Goal: Task Accomplishment & Management: Manage account settings

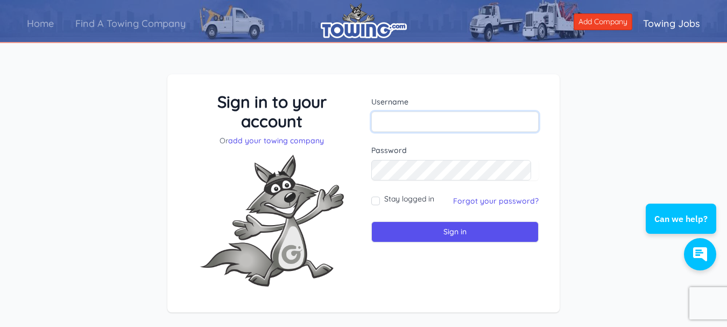
click at [397, 123] on input "text" at bounding box center [454, 121] width 167 height 20
type input "star@saunderstowing.com"
click at [371, 221] on input "Sign in" at bounding box center [454, 231] width 167 height 21
click at [416, 115] on input "text" at bounding box center [454, 121] width 167 height 20
type input "saunderstowing"
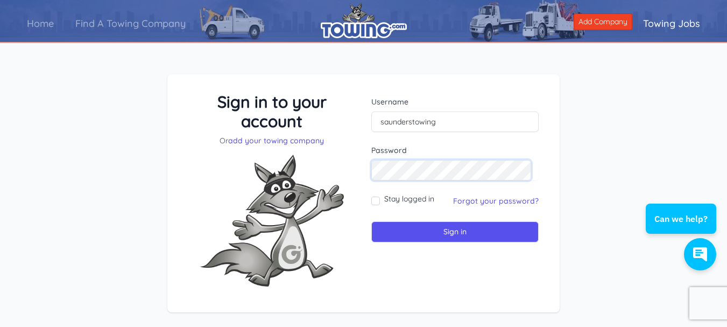
click at [371, 221] on input "Sign in" at bounding box center [454, 231] width 167 height 21
click at [416, 111] on div "Username" at bounding box center [454, 114] width 167 height 36
click at [402, 121] on input "text" at bounding box center [454, 121] width 167 height 20
type input "saunderstowing"
click at [371, 221] on input "Sign in" at bounding box center [454, 231] width 167 height 21
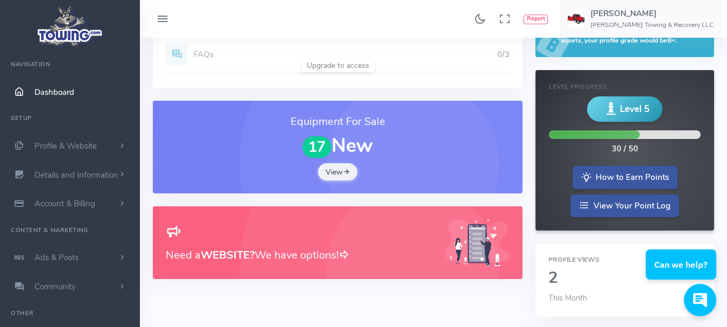
scroll to position [161, 0]
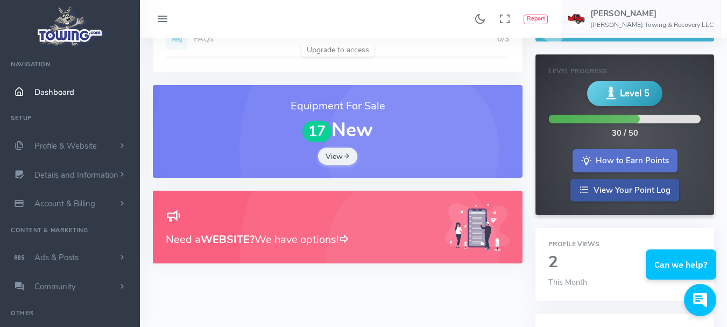
click at [621, 160] on link "How to Earn Points" at bounding box center [625, 160] width 105 height 23
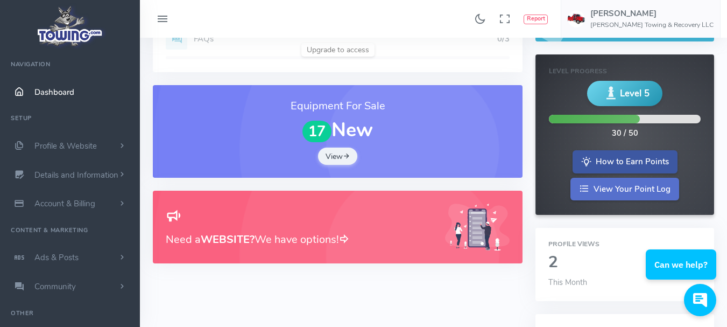
click at [595, 187] on link "View Your Point Log" at bounding box center [625, 189] width 109 height 23
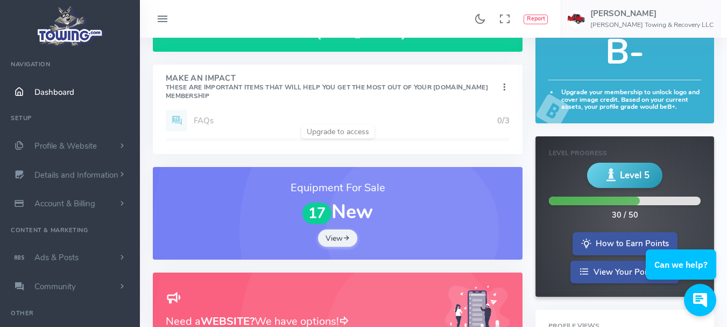
scroll to position [0, 0]
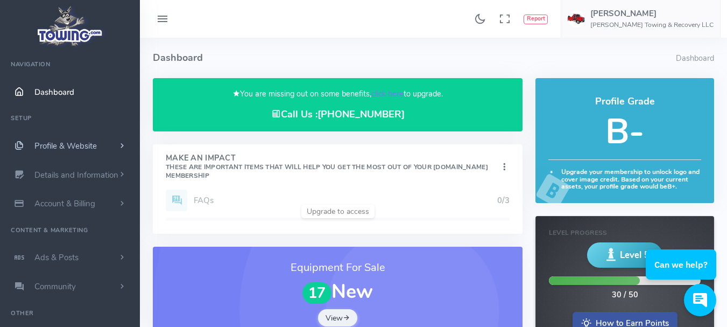
click at [55, 145] on span "Profile & Website" at bounding box center [65, 145] width 62 height 11
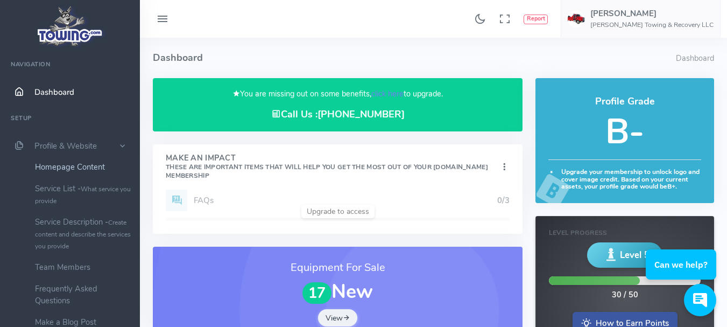
click at [51, 167] on link "Homepage Content" at bounding box center [83, 167] width 113 height 22
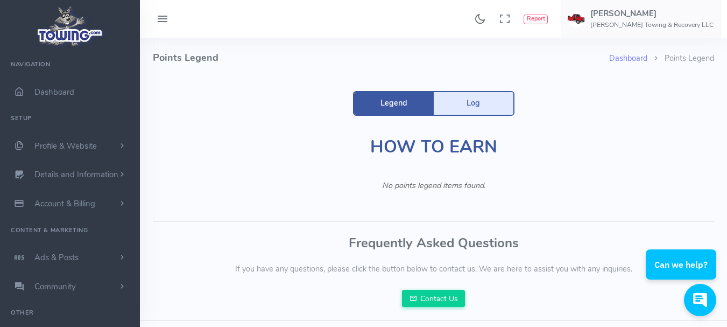
click at [474, 104] on link "Log" at bounding box center [474, 103] width 80 height 23
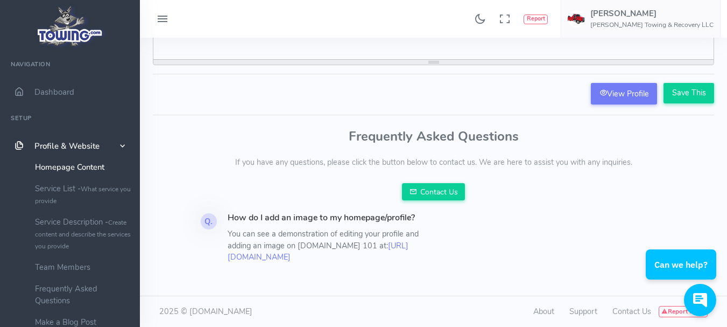
scroll to position [297, 0]
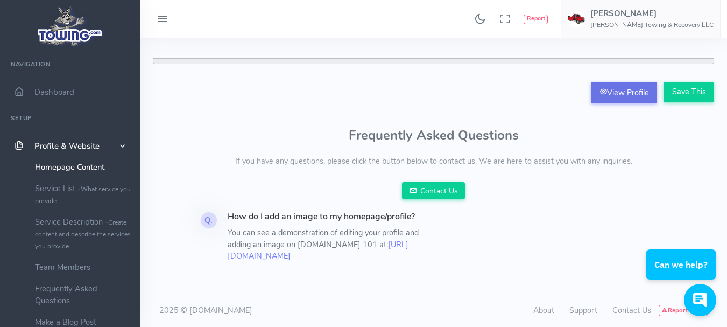
click at [614, 82] on link "View Profile" at bounding box center [624, 93] width 66 height 22
click at [55, 191] on link "Service List - What service you provide" at bounding box center [83, 194] width 113 height 33
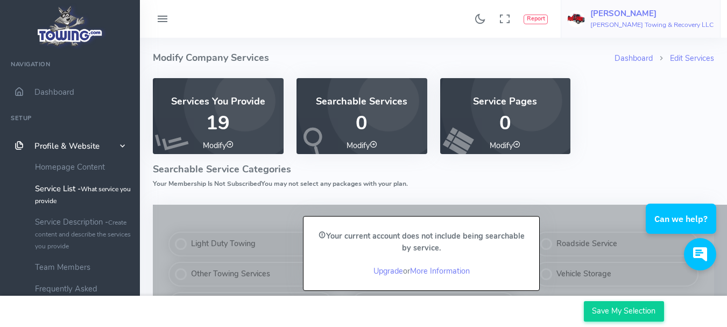
click at [623, 16] on h5 "Saundra" at bounding box center [651, 13] width 123 height 9
click at [657, 99] on span "Logout" at bounding box center [653, 102] width 24 height 11
